Goal: Task Accomplishment & Management: Manage account settings

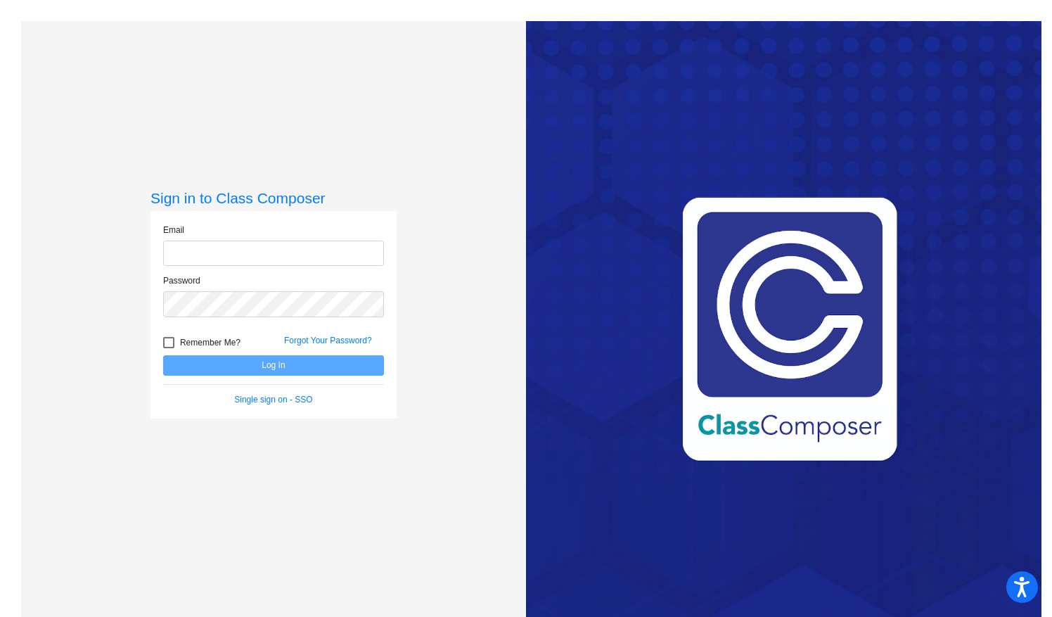
click at [226, 257] on input "email" at bounding box center [273, 254] width 221 height 26
type input "[EMAIL_ADDRESS][DOMAIN_NAME]"
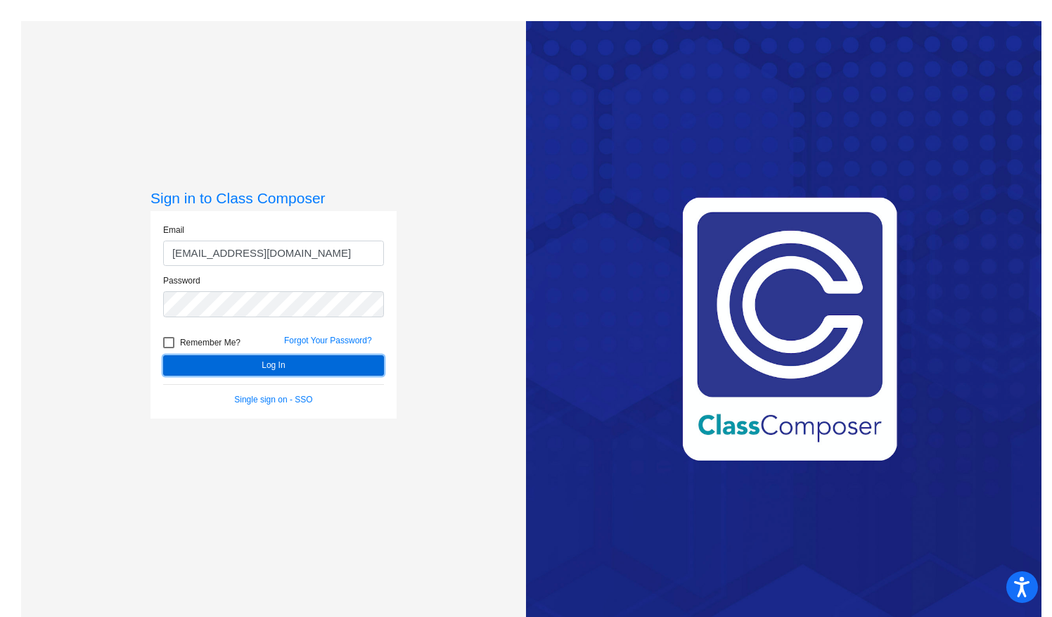
click at [261, 374] on button "Log In" at bounding box center [273, 365] width 221 height 20
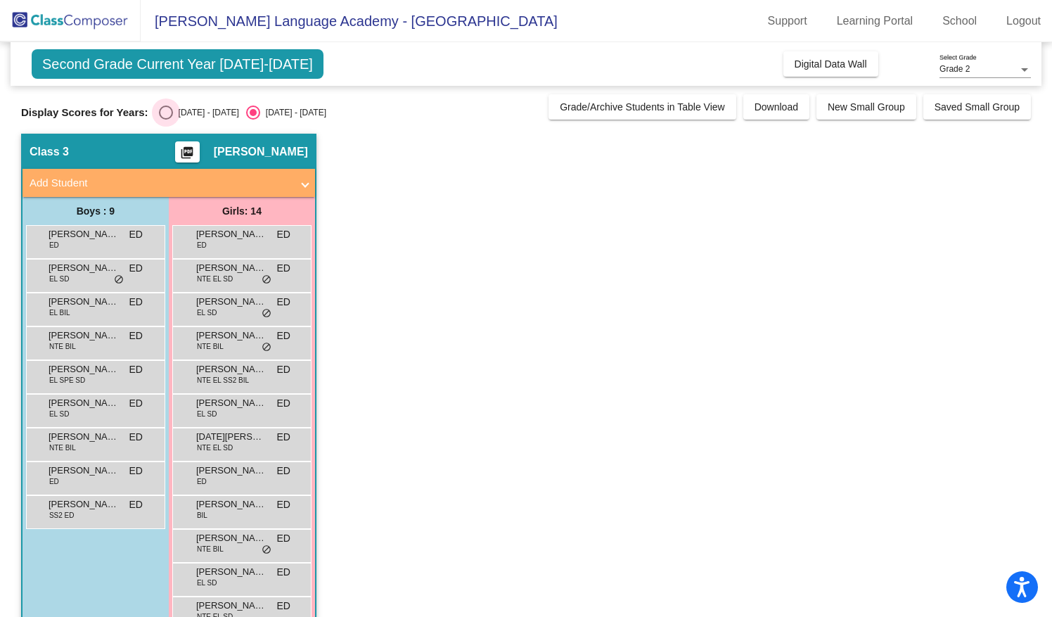
drag, startPoint x: 418, startPoint y: 265, endPoint x: 156, endPoint y: 110, distance: 304.6
click at [159, 110] on div "Select an option" at bounding box center [166, 112] width 14 height 14
click at [165, 120] on input "[DATE] - [DATE]" at bounding box center [165, 120] width 1 height 1
radio input "true"
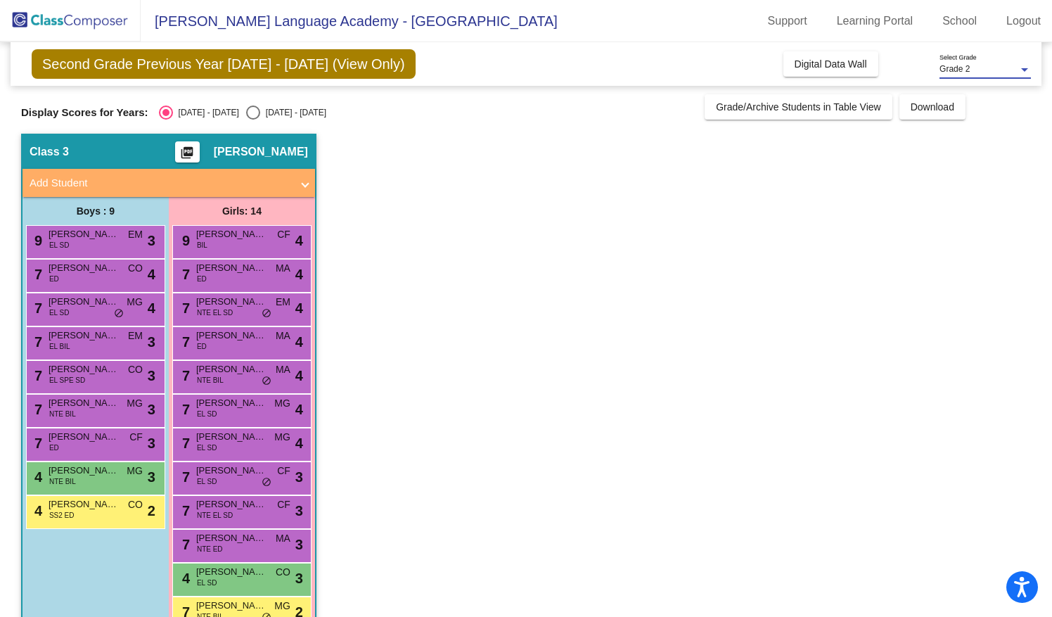
click at [1016, 65] on div "Grade 2" at bounding box center [979, 70] width 79 height 10
click at [1016, 72] on span "Grade 2" at bounding box center [985, 69] width 91 height 25
click at [426, 186] on app-classroom "Class 3 picture_as_pdf [PERSON_NAME] Add Student First Name Last Name Student I…" at bounding box center [526, 427] width 1010 height 587
